Goal: Task Accomplishment & Management: Use online tool/utility

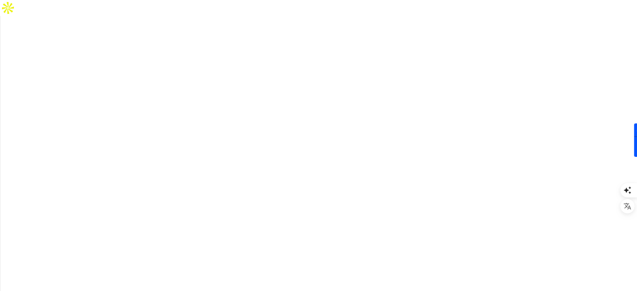
drag, startPoint x: 248, startPoint y: 84, endPoint x: 311, endPoint y: 122, distance: 73.4
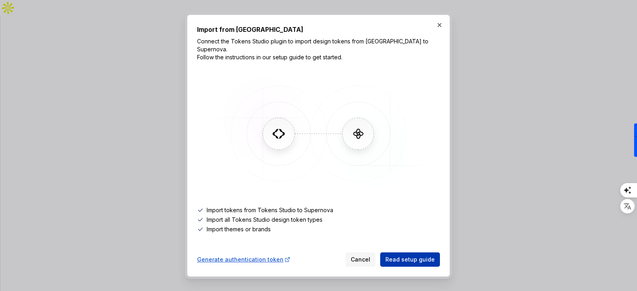
click at [395, 256] on span "Read setup guide" at bounding box center [409, 260] width 49 height 8
click at [261, 259] on div "Generate authentication token" at bounding box center [244, 260] width 94 height 8
click at [439, 29] on button "button" at bounding box center [439, 25] width 11 height 11
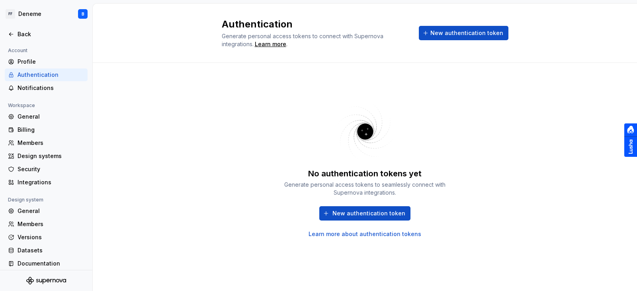
drag, startPoint x: 235, startPoint y: 38, endPoint x: 320, endPoint y: 58, distance: 87.9
click at [320, 58] on div "Authentication Generate personal access tokens to connect with Supernova integr…" at bounding box center [365, 33] width 544 height 59
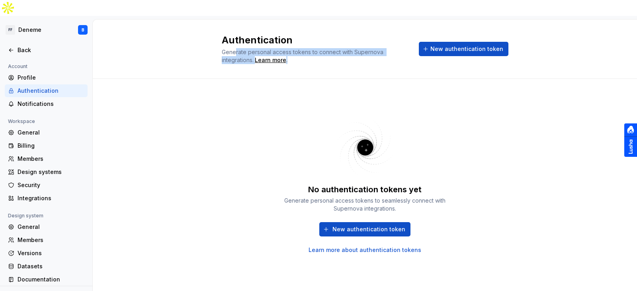
click at [349, 52] on div "Authentication Generate personal access tokens to connect with Supernova integr…" at bounding box center [365, 49] width 544 height 59
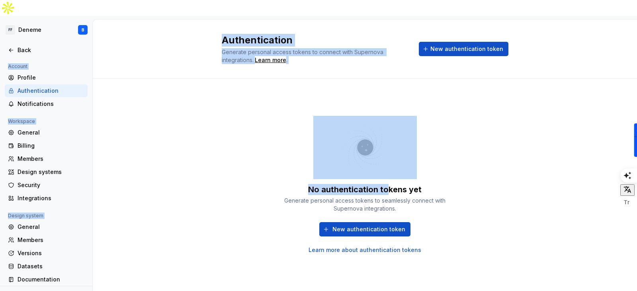
drag, startPoint x: 387, startPoint y: 172, endPoint x: 475, endPoint y: 206, distance: 94.1
click at [475, 206] on div "No authentication tokens yet Generate personal access tokens to seamlessly conn…" at bounding box center [365, 185] width 287 height 184
click at [504, 226] on div "No authentication tokens yet Generate personal access tokens to seamlessly conn…" at bounding box center [365, 185] width 287 height 184
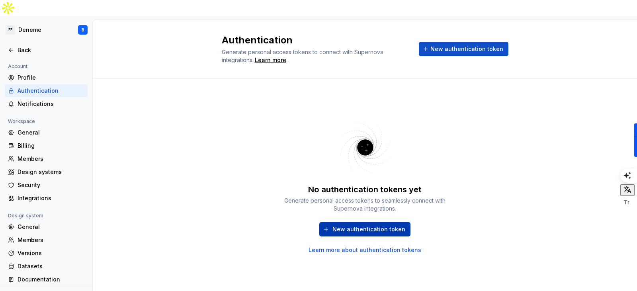
click at [397, 225] on span "New authentication token" at bounding box center [368, 229] width 73 height 8
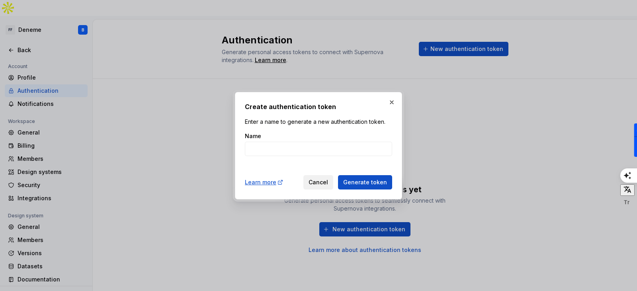
click at [324, 180] on span "Cancel" at bounding box center [319, 182] width 20 height 8
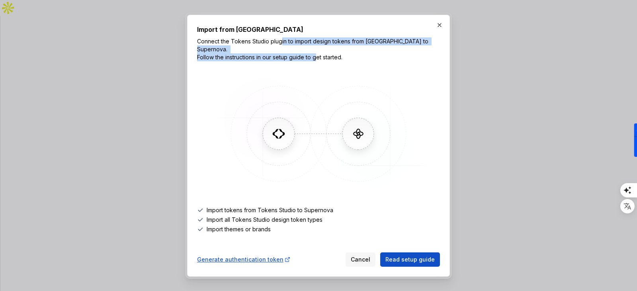
drag, startPoint x: 281, startPoint y: 46, endPoint x: 348, endPoint y: 54, distance: 67.8
click at [348, 54] on p "Connect the Tokens Studio plugin to import design tokens from [GEOGRAPHIC_DATA]…" at bounding box center [318, 49] width 243 height 24
click at [366, 56] on p "Connect the Tokens Studio plugin to import design tokens from [GEOGRAPHIC_DATA]…" at bounding box center [318, 49] width 243 height 24
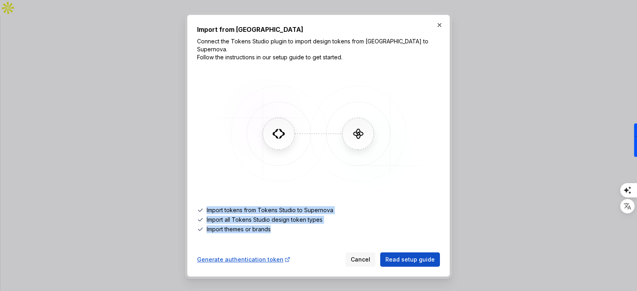
drag, startPoint x: 207, startPoint y: 207, endPoint x: 294, endPoint y: 232, distance: 90.9
click at [294, 232] on div "Import from Tokens Studio Connect the Tokens Studio plugin to import design tok…" at bounding box center [318, 146] width 243 height 242
click at [270, 225] on li "Import themes or brands" at bounding box center [318, 229] width 243 height 8
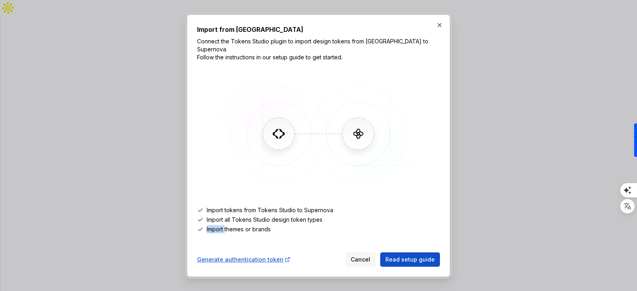
drag, startPoint x: 225, startPoint y: 223, endPoint x: 311, endPoint y: 227, distance: 86.1
click at [311, 227] on li "Import themes or brands" at bounding box center [318, 229] width 243 height 8
click at [274, 229] on li "Import themes or brands" at bounding box center [318, 229] width 243 height 8
click at [441, 25] on button "button" at bounding box center [439, 25] width 11 height 11
